Goal: Information Seeking & Learning: Understand process/instructions

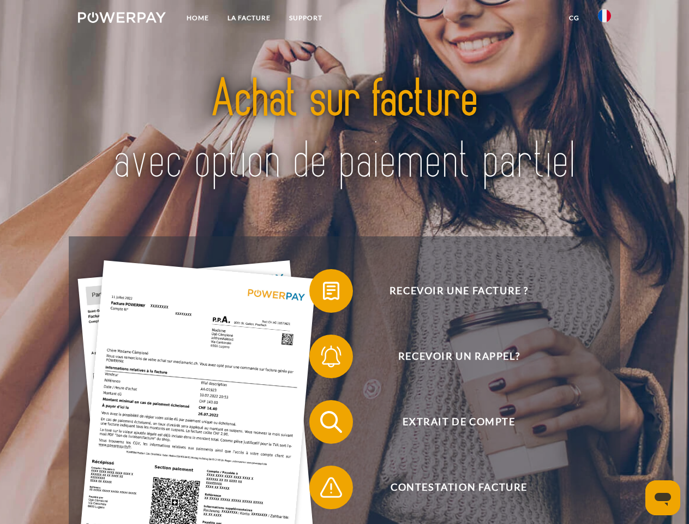
click at [122, 19] on img at bounding box center [122, 17] width 88 height 11
click at [605, 19] on img at bounding box center [604, 15] width 13 height 13
click at [574, 18] on link "CG" at bounding box center [574, 18] width 29 height 20
click at [323, 293] on span at bounding box center [315, 291] width 55 height 55
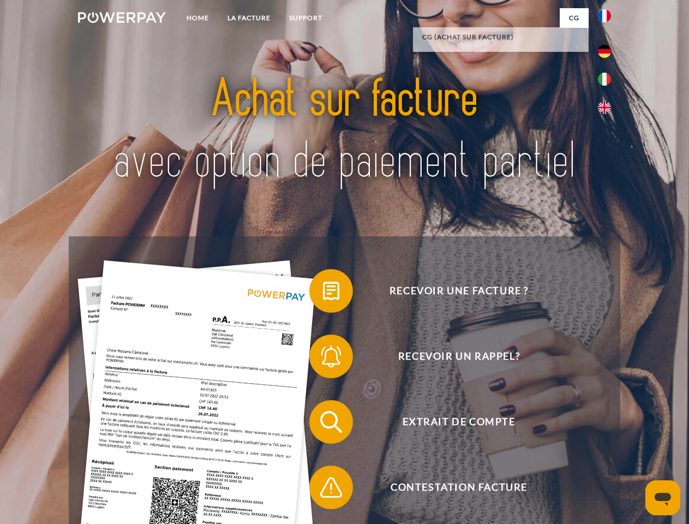
click at [323, 359] on span at bounding box center [315, 356] width 55 height 55
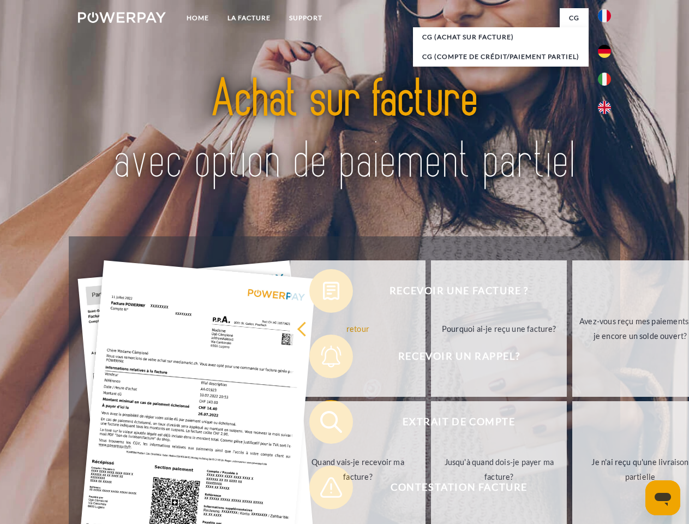
click at [431, 424] on link "Jusqu'à quand dois-je payer ma facture?" at bounding box center [499, 469] width 136 height 136
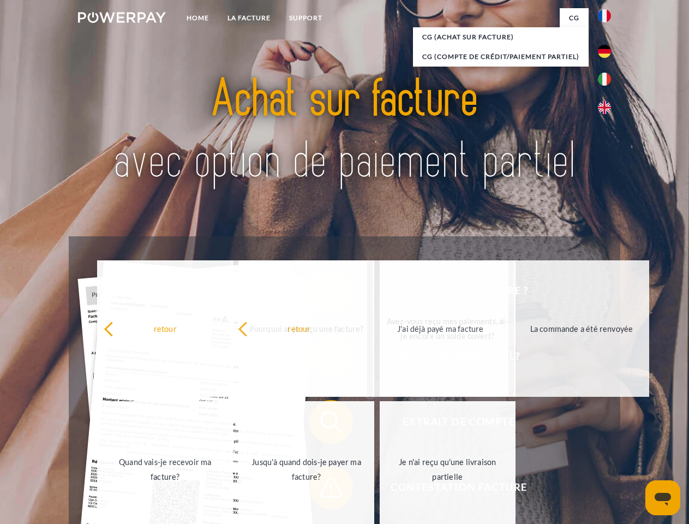
click at [323, 490] on span at bounding box center [315, 487] width 55 height 55
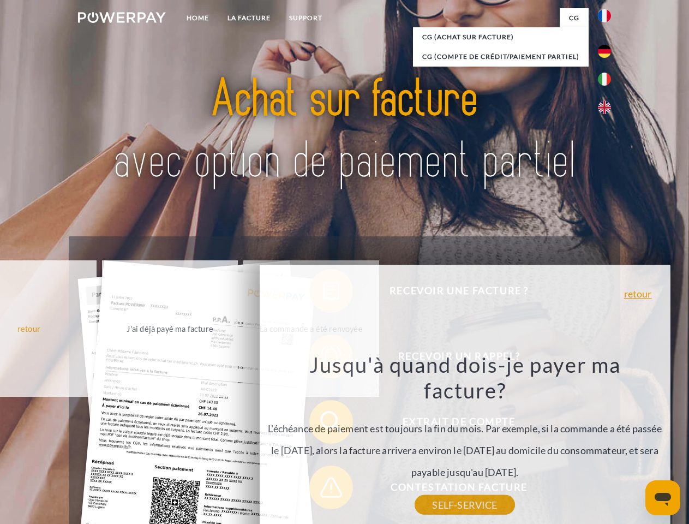
click at [663, 498] on icon "Ouvrir la fenêtre de messagerie" at bounding box center [663, 499] width 16 height 13
